Goal: Task Accomplishment & Management: Complete application form

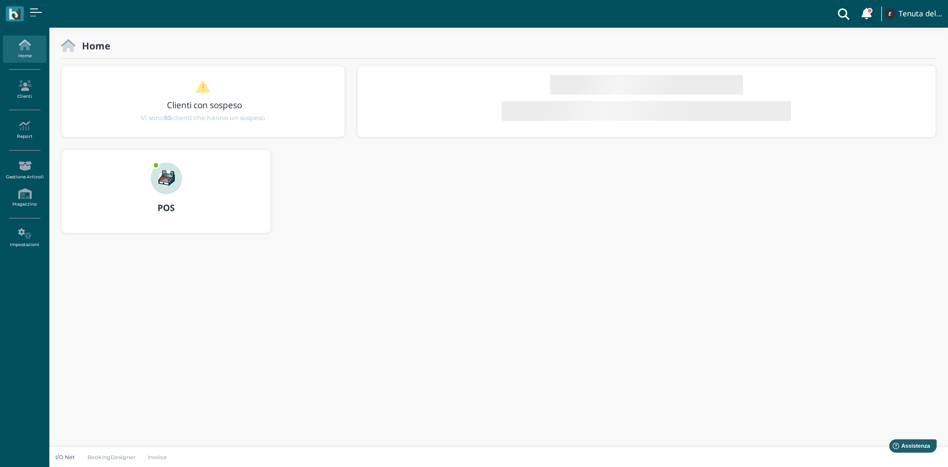
click at [174, 184] on img at bounding box center [167, 178] width 32 height 32
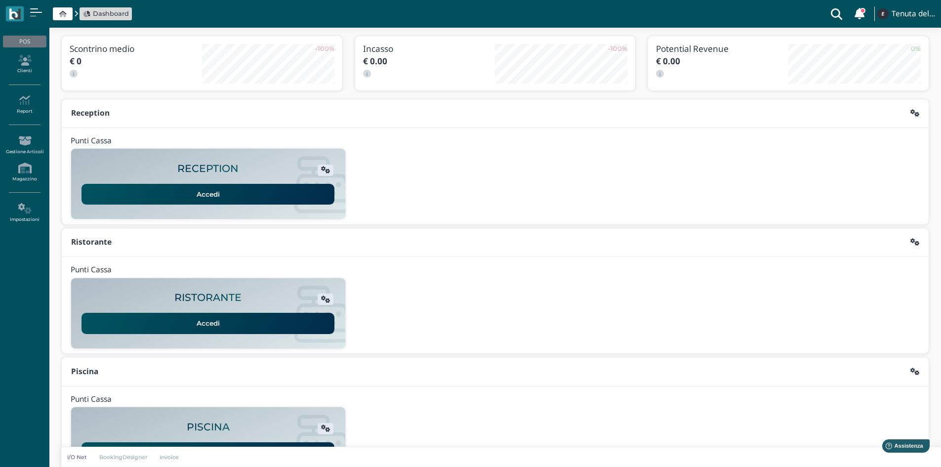
scroll to position [81, 0]
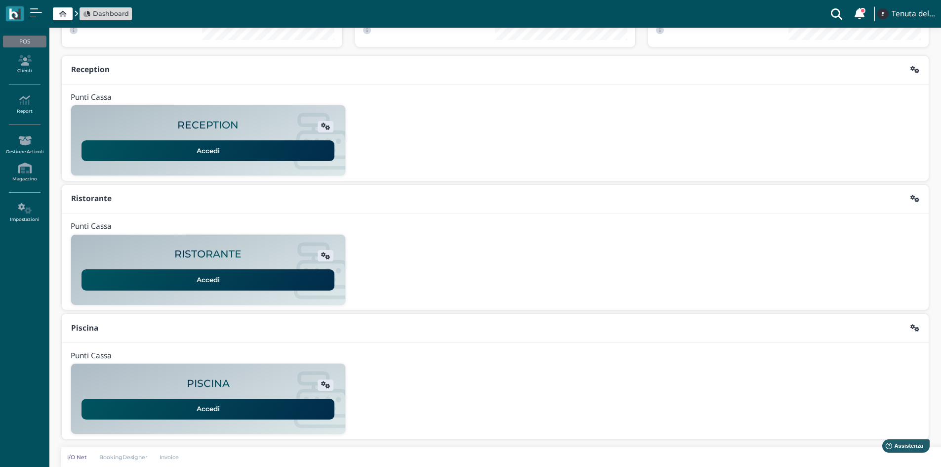
click at [186, 409] on link "Accedi" at bounding box center [207, 409] width 253 height 21
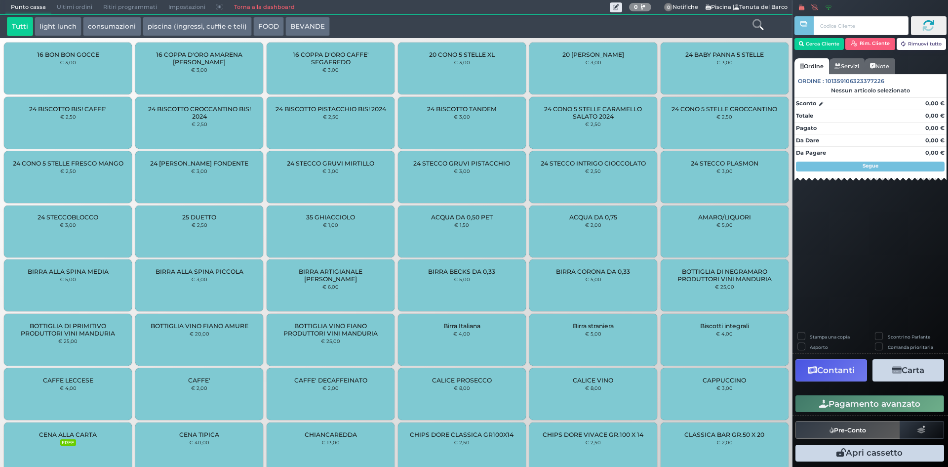
click at [281, 5] on link "Torna alla dashboard" at bounding box center [264, 7] width 72 height 14
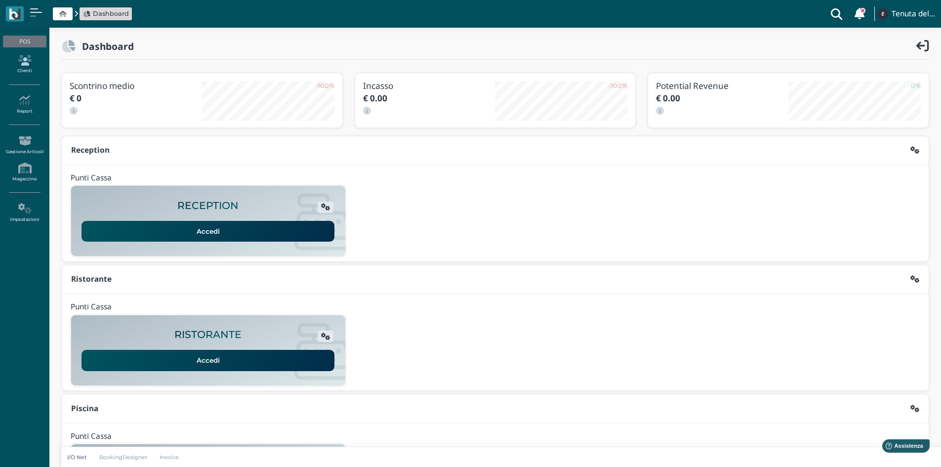
click at [20, 64] on icon at bounding box center [24, 60] width 43 height 11
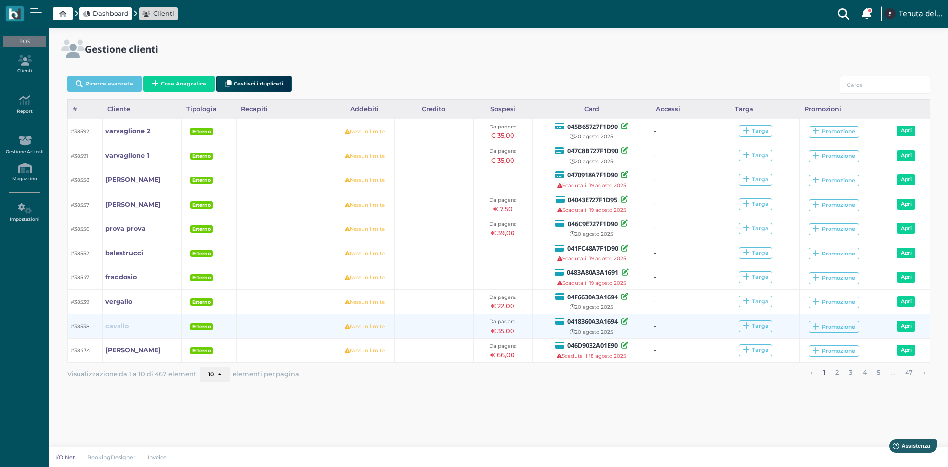
click at [122, 329] on b "cavallo" at bounding box center [117, 325] width 24 height 7
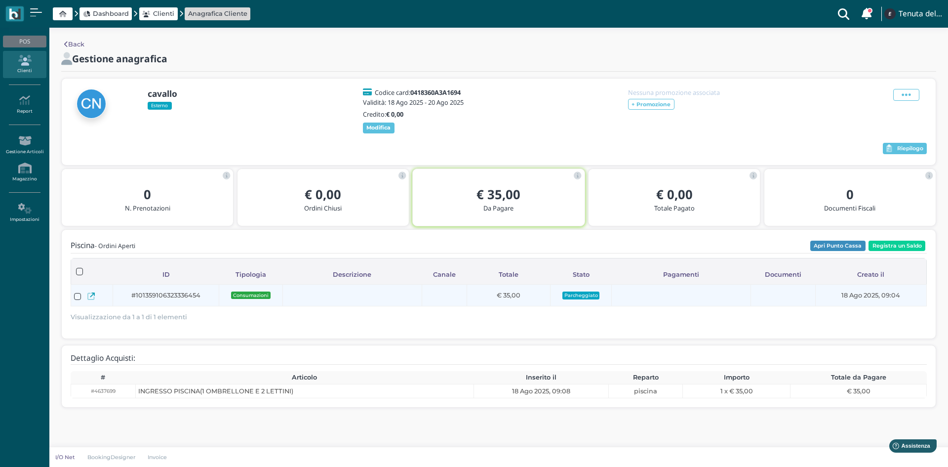
click at [90, 300] on icon at bounding box center [90, 295] width 7 height 7
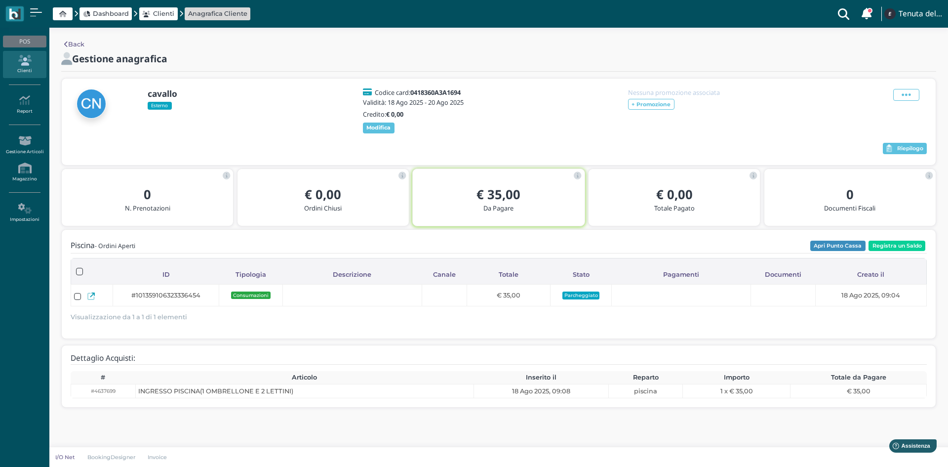
click at [72, 45] on link "Back" at bounding box center [74, 44] width 20 height 9
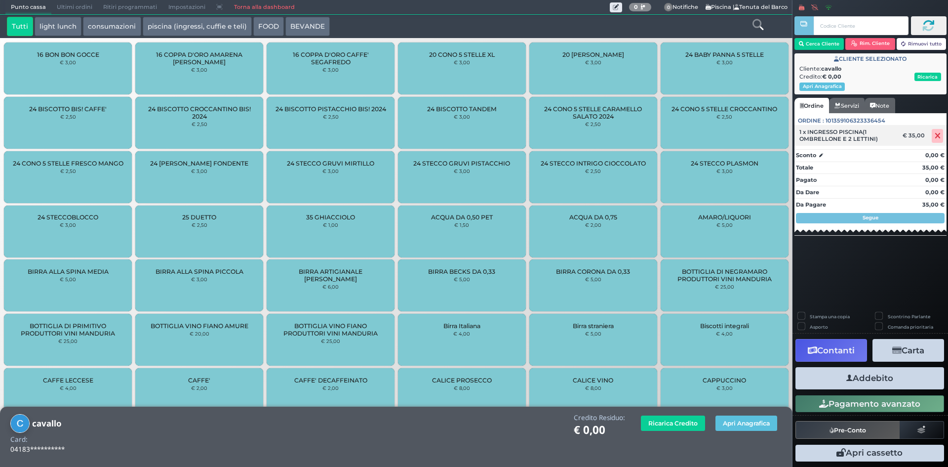
click at [936, 136] on icon at bounding box center [938, 136] width 6 height 0
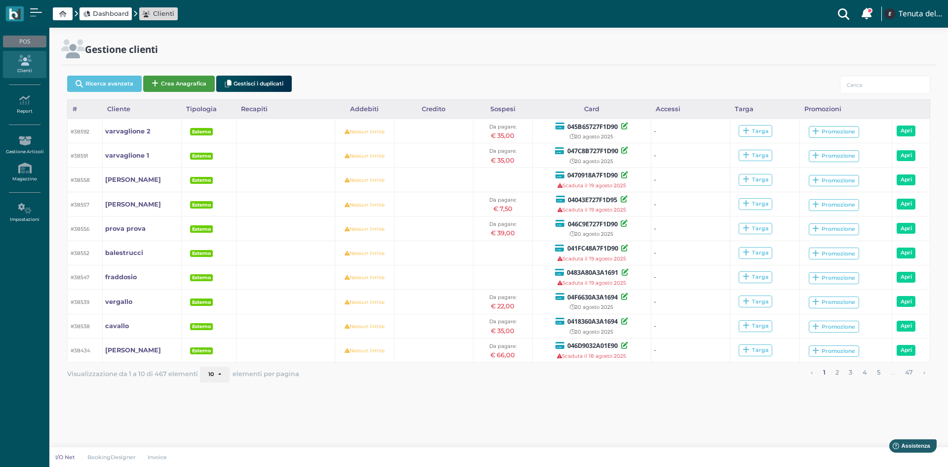
click at [177, 86] on button "Crea Anagrafica" at bounding box center [179, 84] width 72 height 16
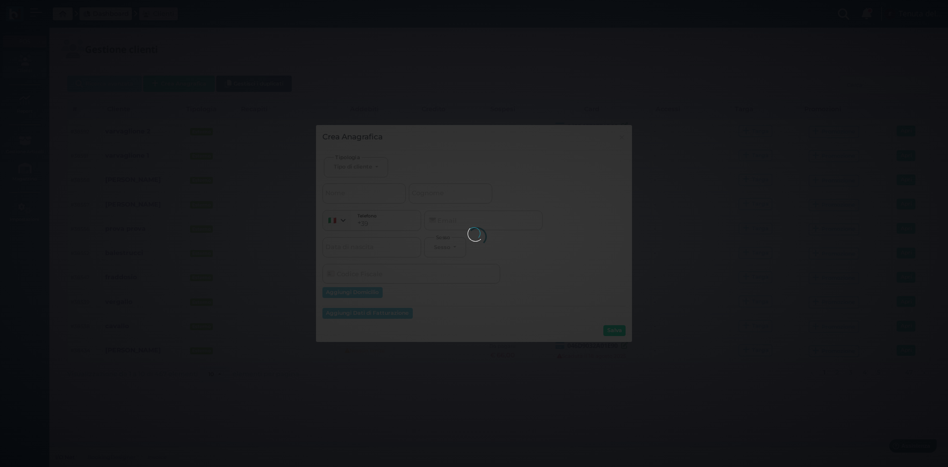
select select
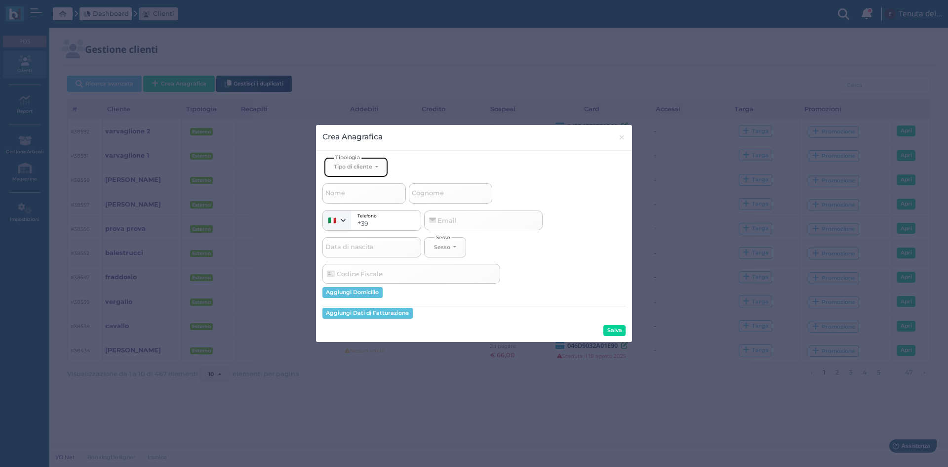
click at [377, 169] on button "Tipo di cliente" at bounding box center [356, 167] width 64 height 20
click at [361, 199] on link "Esterno" at bounding box center [373, 199] width 96 height 11
select select "[object Object]"
select select
click at [462, 190] on input "Cognome" at bounding box center [450, 193] width 83 height 20
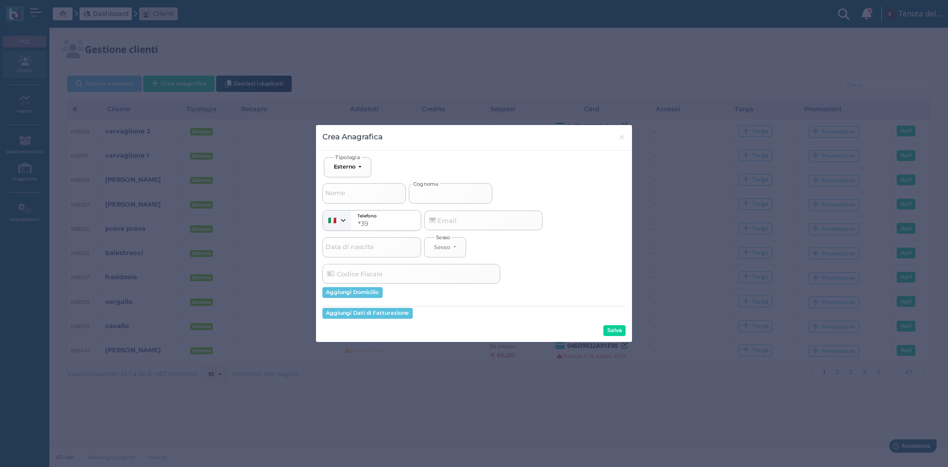
type input "c"
select select
type input "ca"
select select
type input "cav"
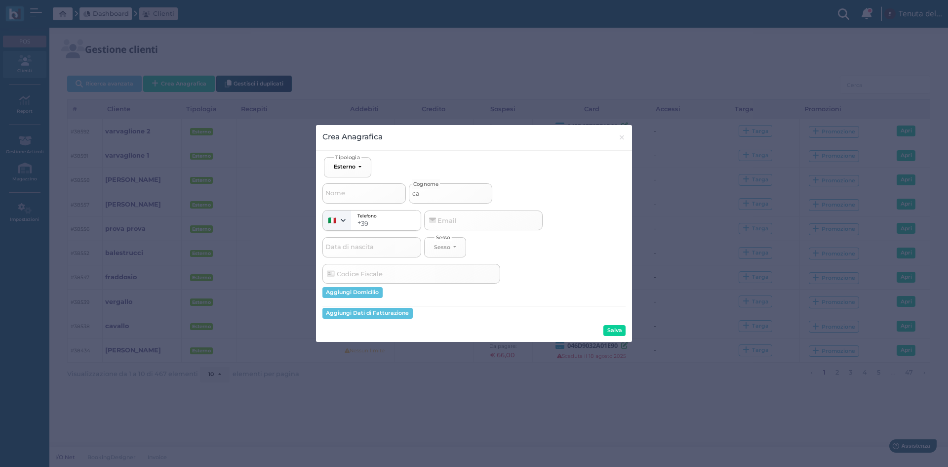
select select
type input "cava"
select select
type input "caval"
select select
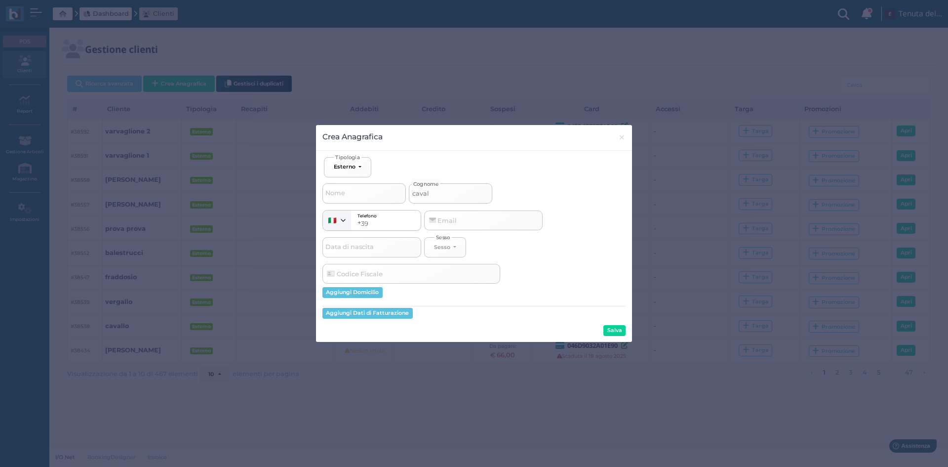
type input "cavall"
select select
type input "cavallo"
select select
type input "cavallo"
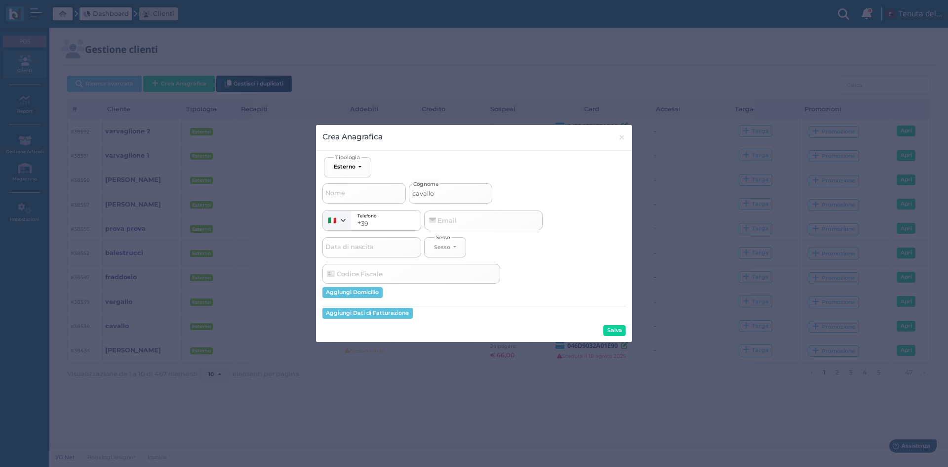
select select
type input "cavallo 2"
select select
type input "cavallo 20"
select select
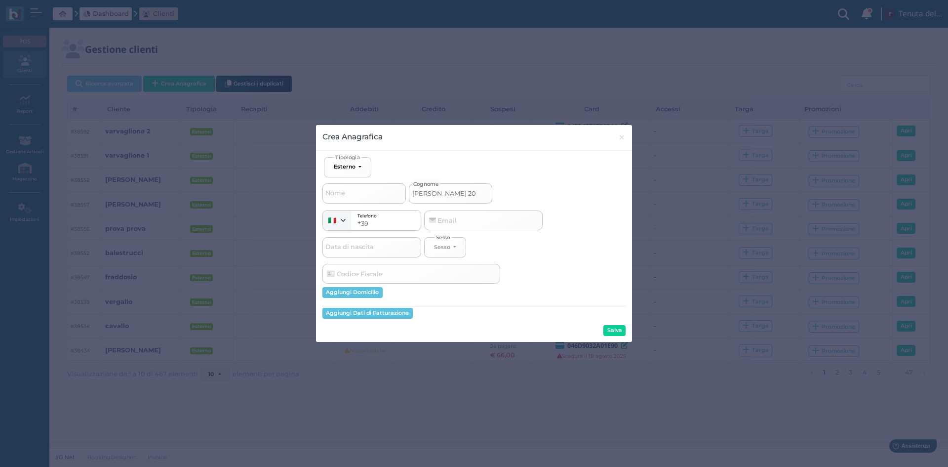
type input "cavallo 20/"
select select
type input "cavallo 20/0"
select select
type input "cavallo 20/08"
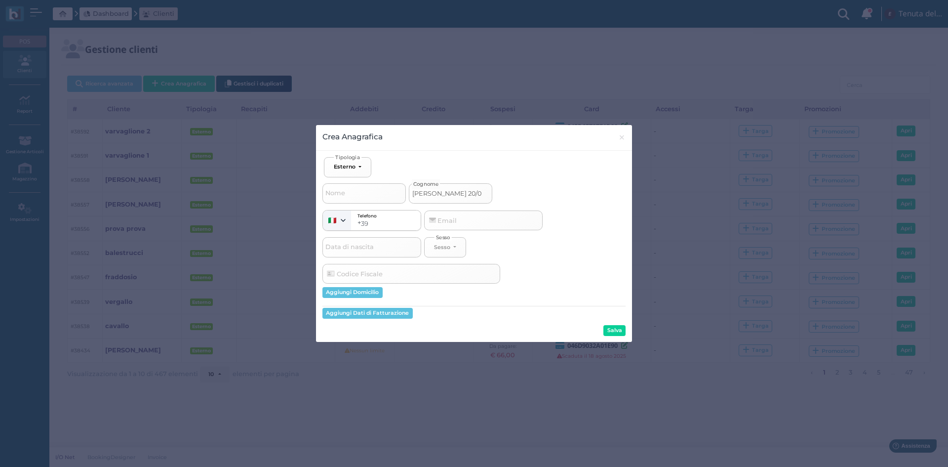
select select
type input "cavallo 20/08"
click at [610, 330] on button "Salva" at bounding box center [615, 330] width 22 height 11
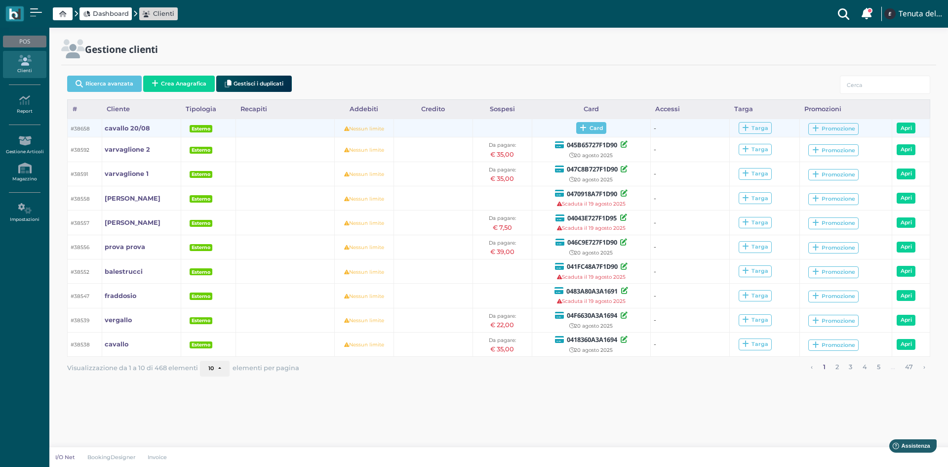
click at [582, 129] on icon at bounding box center [583, 127] width 7 height 7
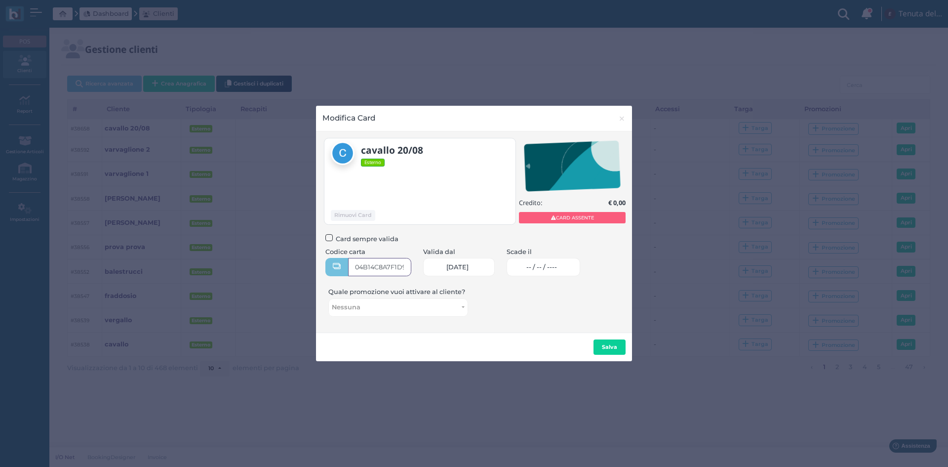
type input "04B14C8A7F1D94"
click at [543, 270] on span "-- / -- / ----" at bounding box center [542, 267] width 31 height 8
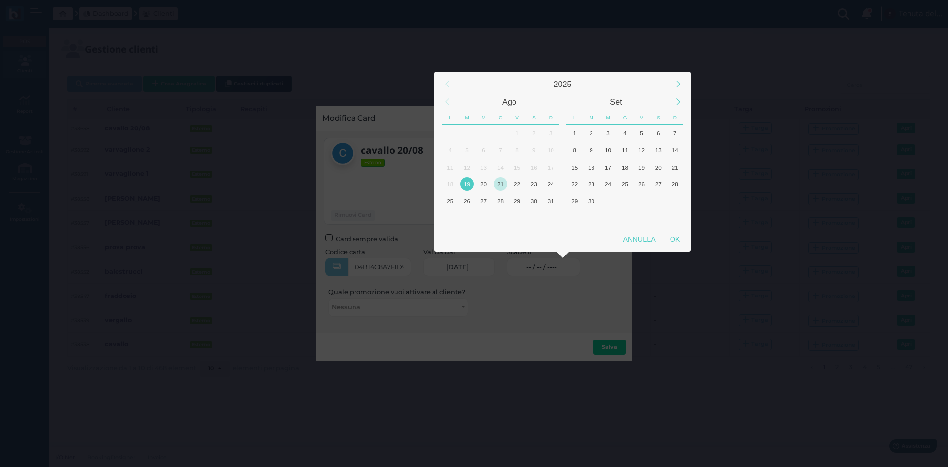
click at [500, 186] on div "21" at bounding box center [500, 183] width 13 height 13
click at [668, 238] on div "OK" at bounding box center [675, 239] width 25 height 18
type input "21/08/2025"
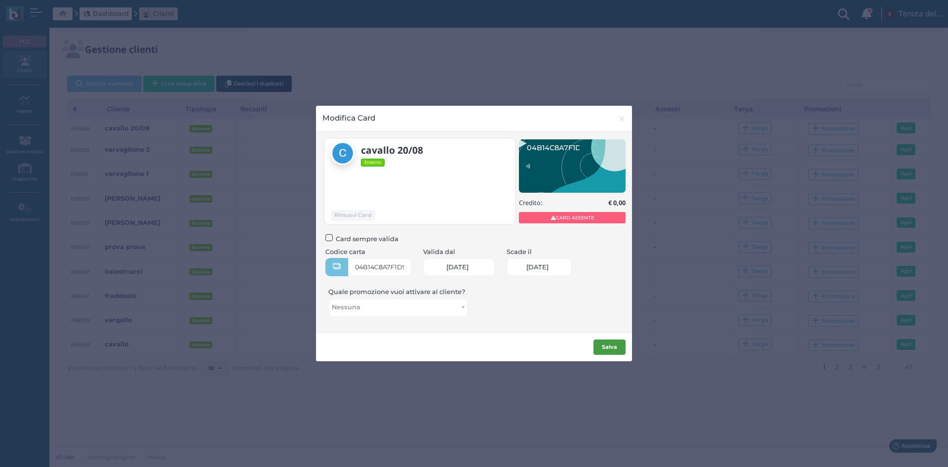
scroll to position [0, 41]
click at [608, 345] on b "Salva" at bounding box center [609, 346] width 15 height 7
